Goal: Transaction & Acquisition: Purchase product/service

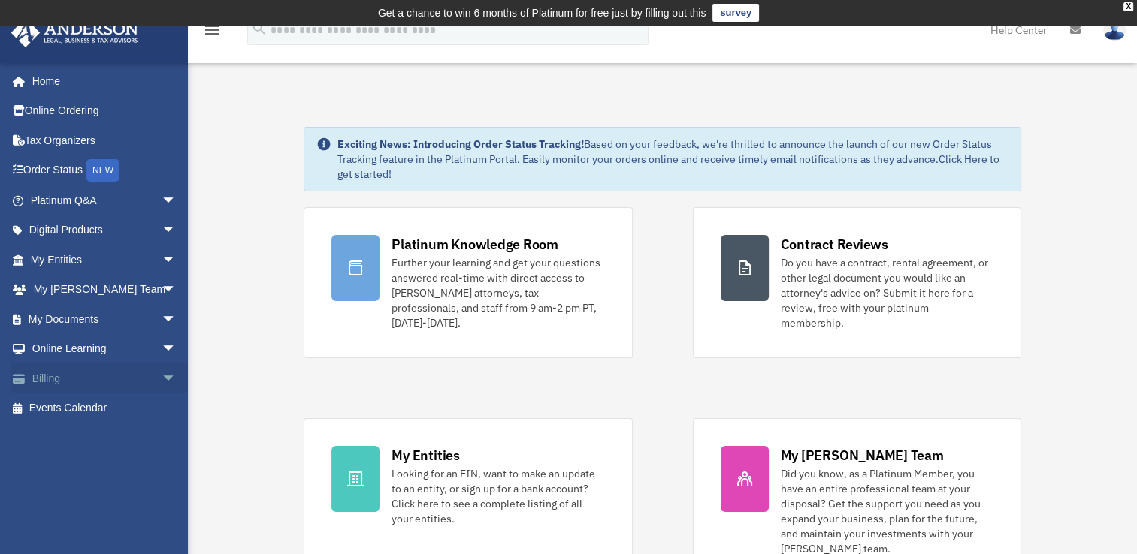
click at [162, 379] on span "arrow_drop_down" at bounding box center [177, 379] width 30 height 31
click at [99, 405] on link "$ Open Invoices" at bounding box center [110, 409] width 178 height 31
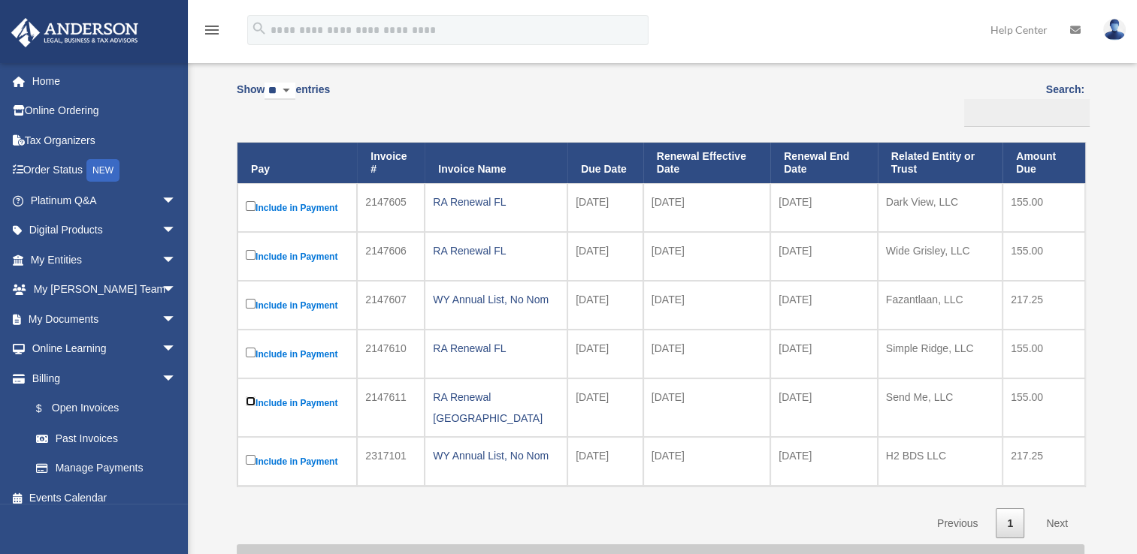
scroll to position [301, 0]
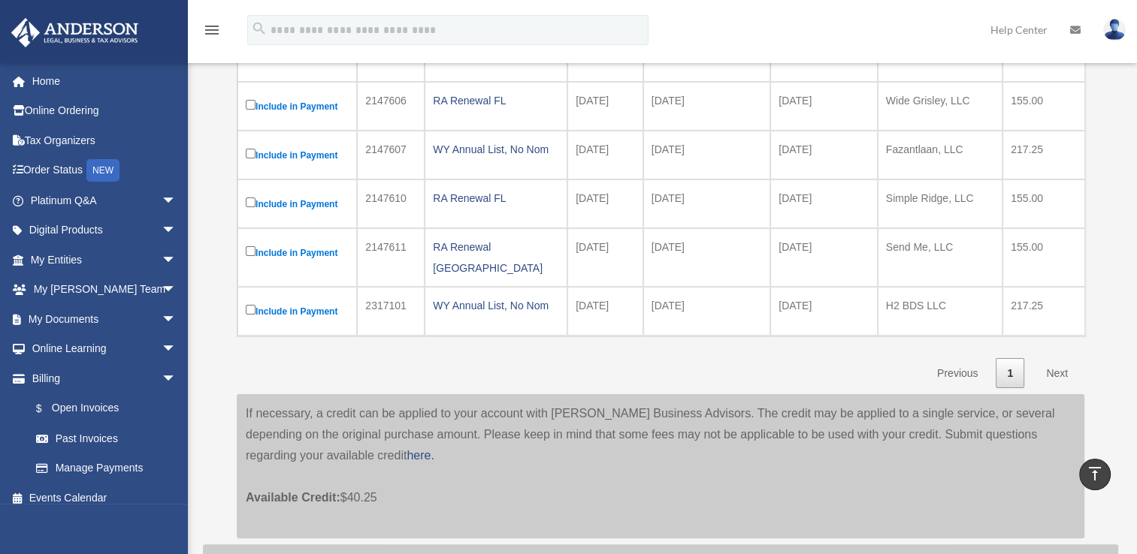
click at [1055, 360] on link "Next" at bounding box center [1057, 373] width 44 height 31
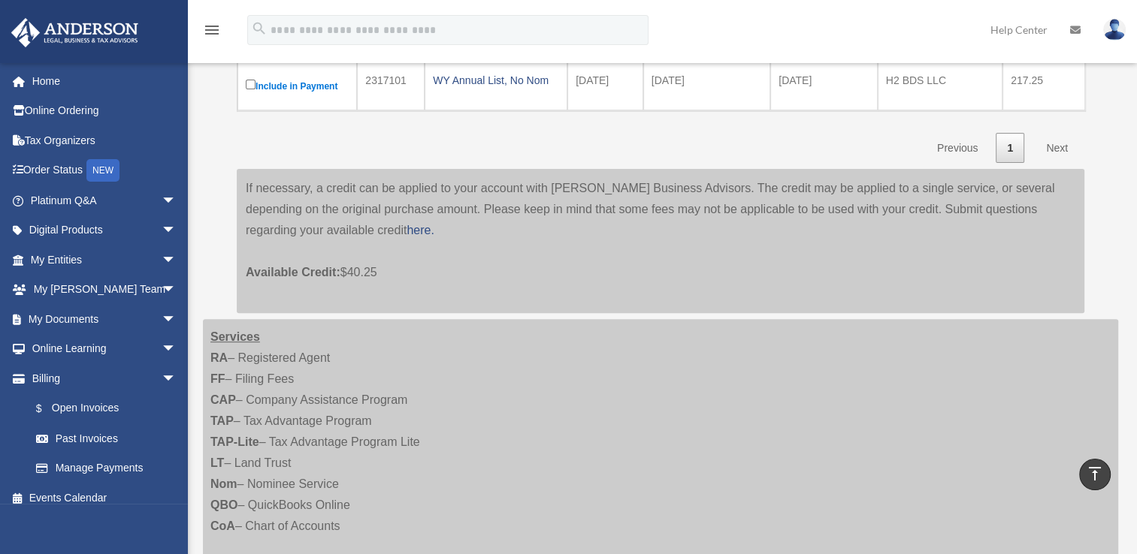
scroll to position [451, 0]
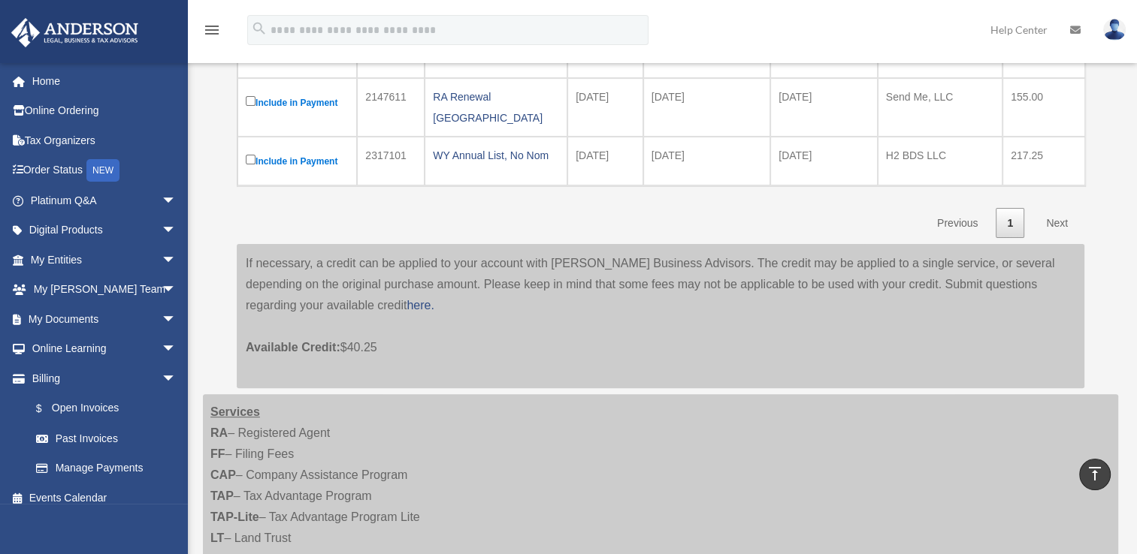
click at [1059, 208] on link "Next" at bounding box center [1057, 223] width 44 height 31
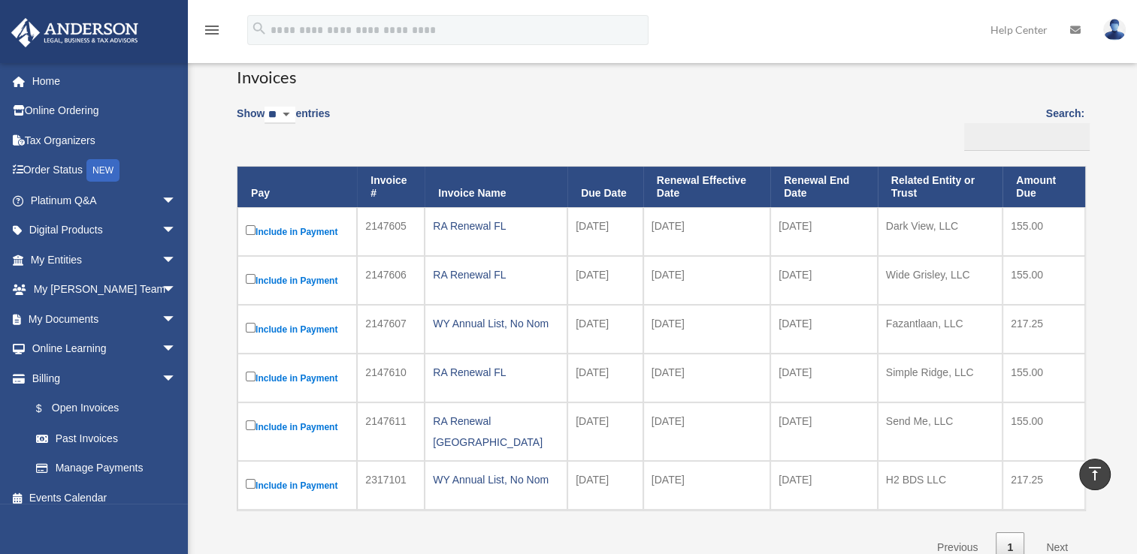
scroll to position [0, 0]
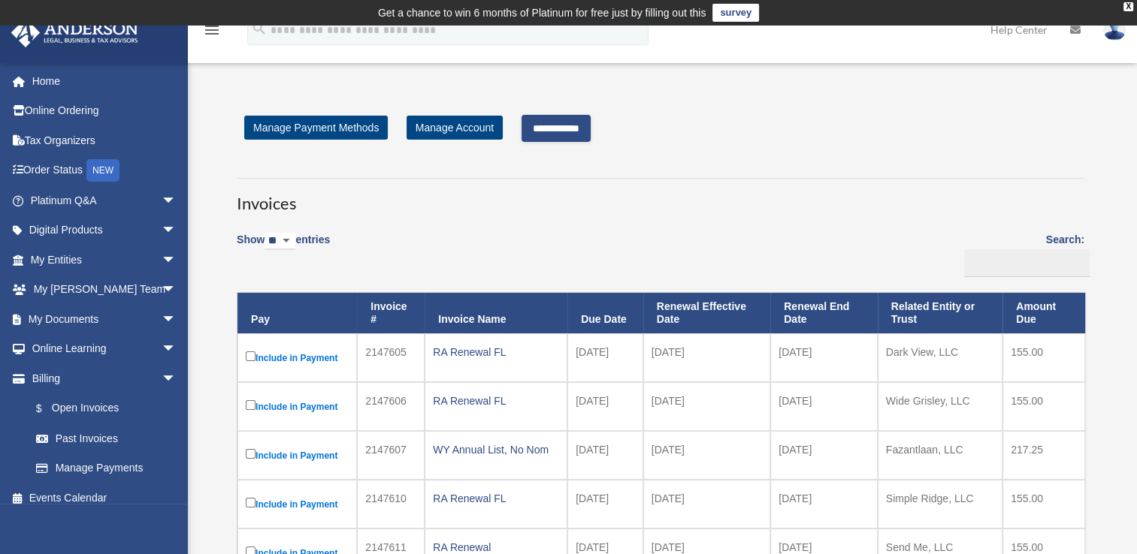
click at [545, 125] on input "**********" at bounding box center [555, 128] width 69 height 27
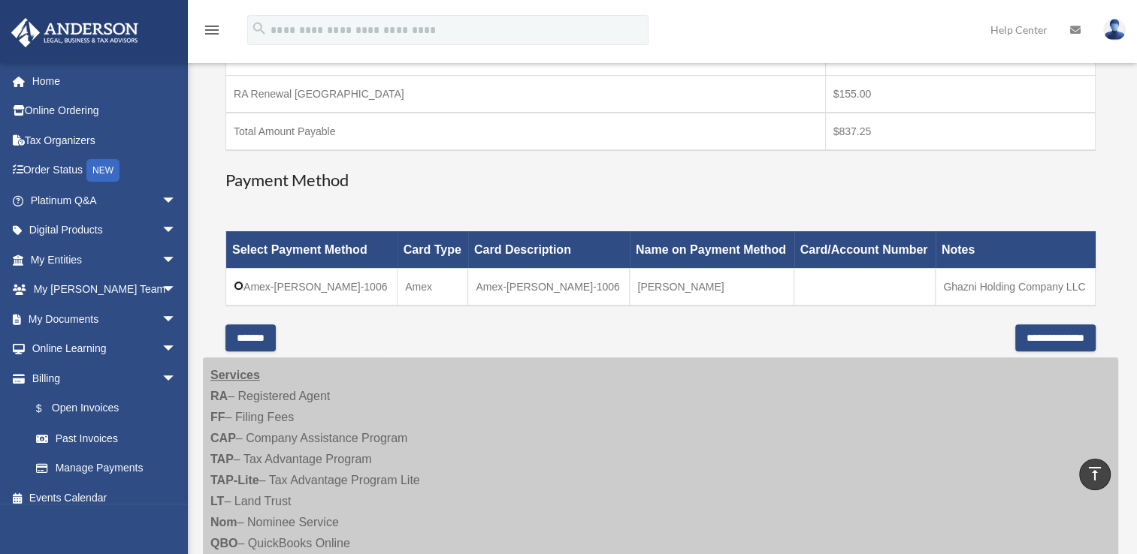
scroll to position [526, 0]
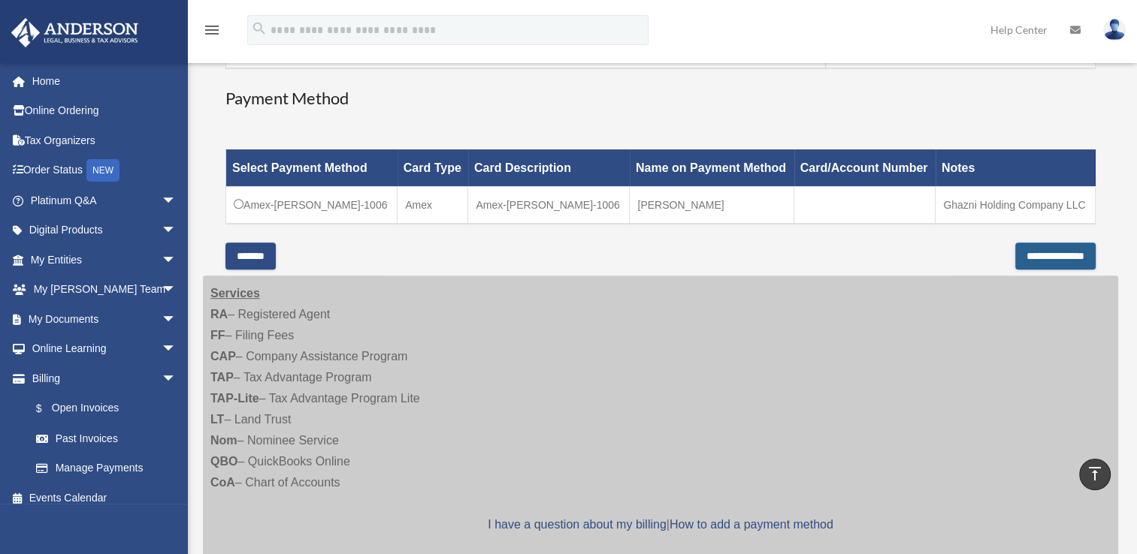
click at [1053, 254] on input "**********" at bounding box center [1055, 256] width 80 height 27
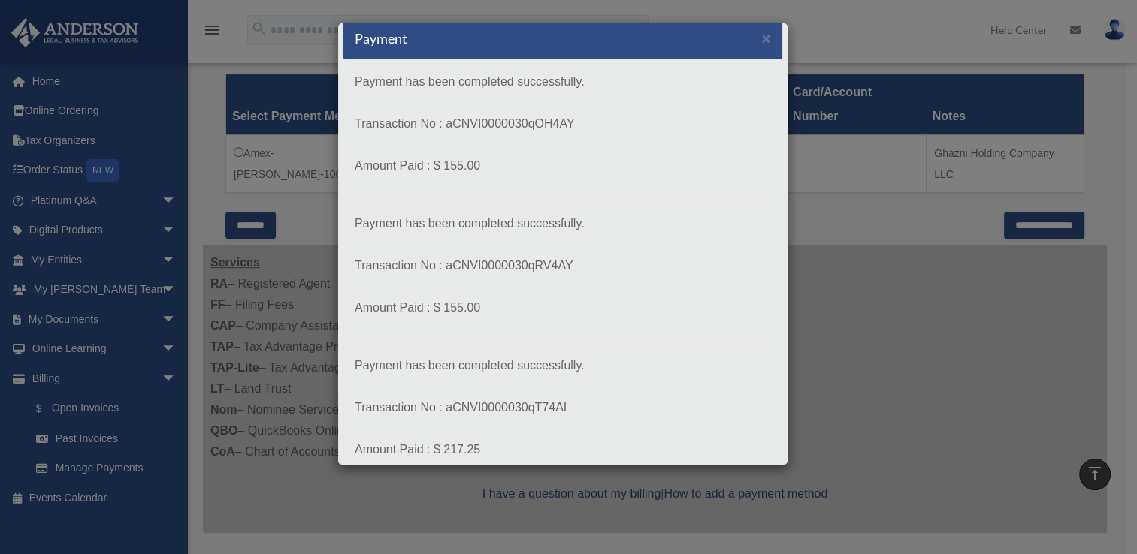
scroll to position [0, 0]
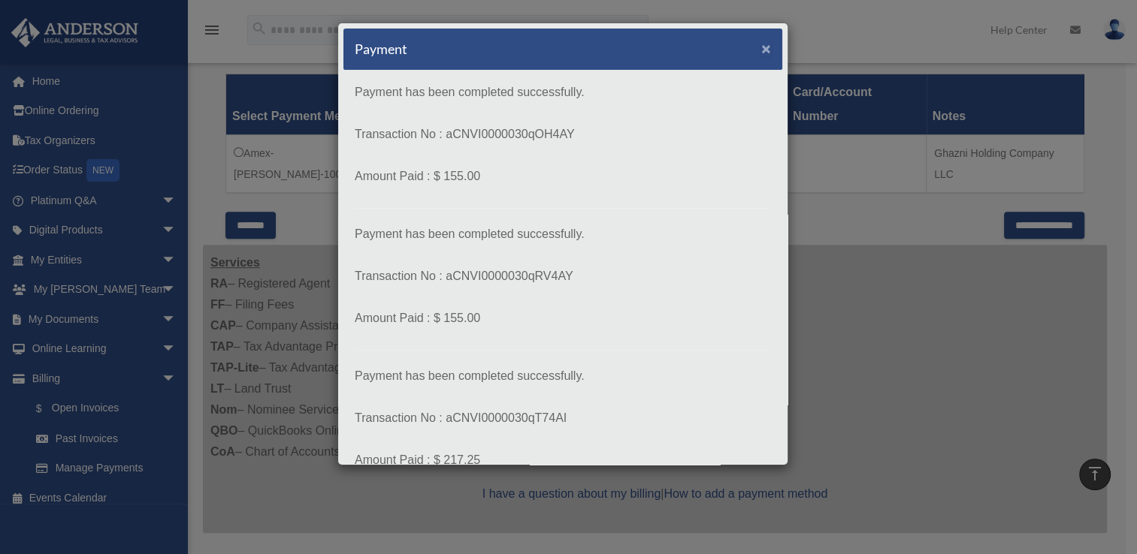
click at [761, 50] on span "×" at bounding box center [766, 48] width 10 height 17
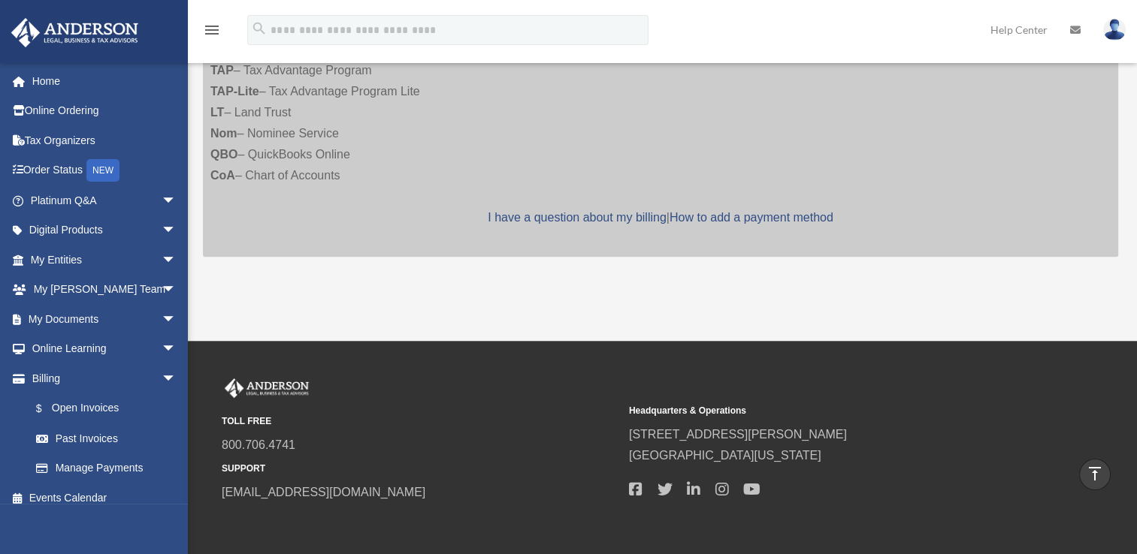
scroll to position [627, 0]
